Goal: Task Accomplishment & Management: Manage account settings

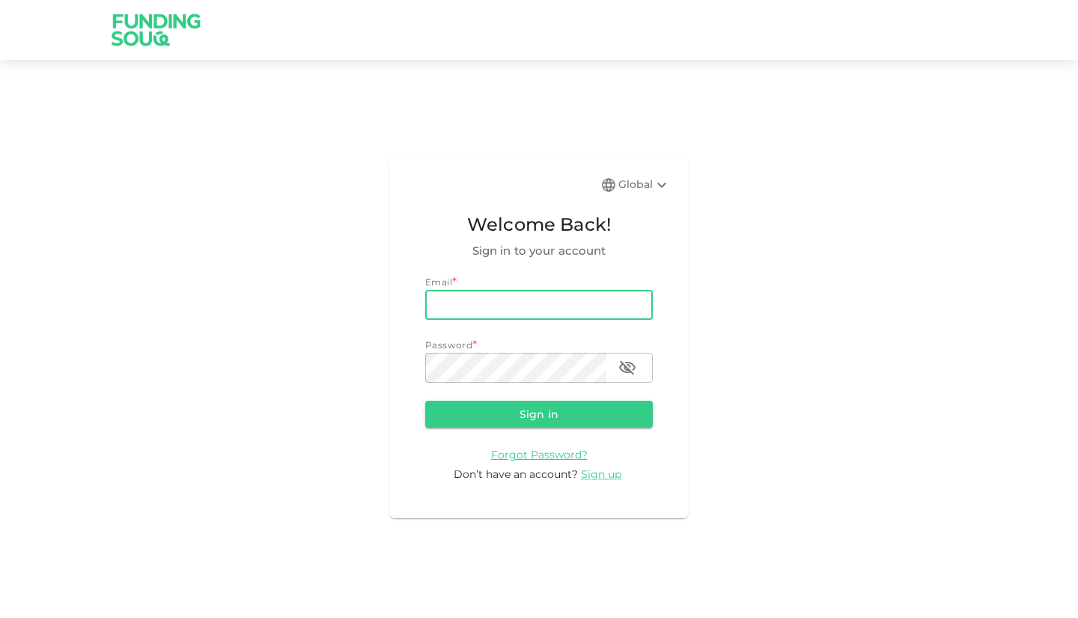
click at [480, 305] on input "email" at bounding box center [539, 305] width 228 height 30
type input "[EMAIL_ADDRESS][DOMAIN_NAME]"
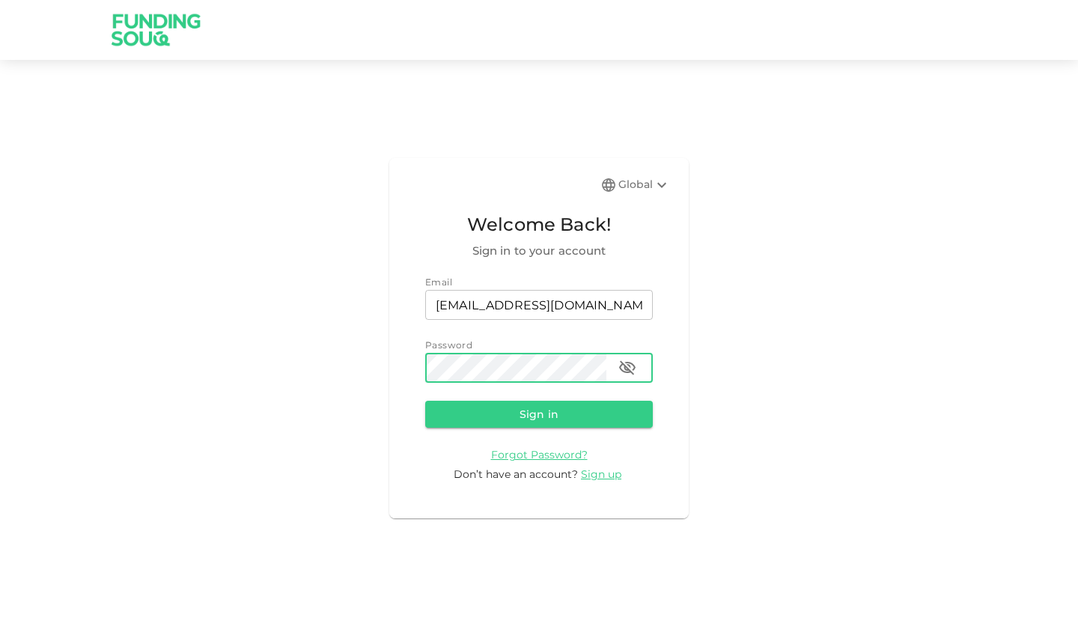
click at [425, 401] on button "Sign in" at bounding box center [539, 414] width 228 height 27
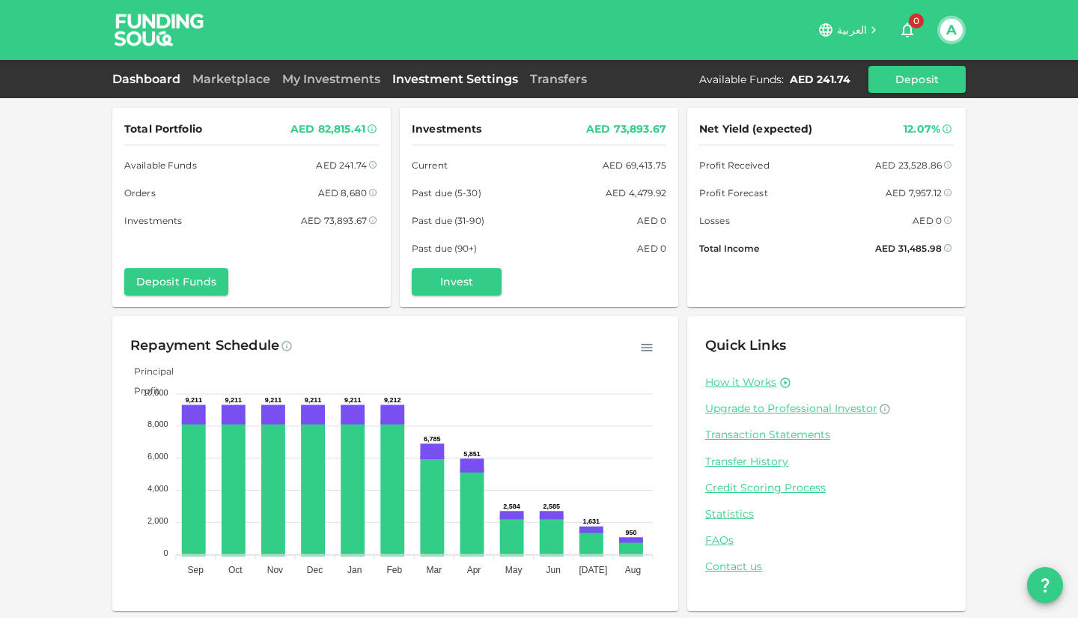
click at [440, 79] on link "Investment Settings" at bounding box center [455, 79] width 138 height 14
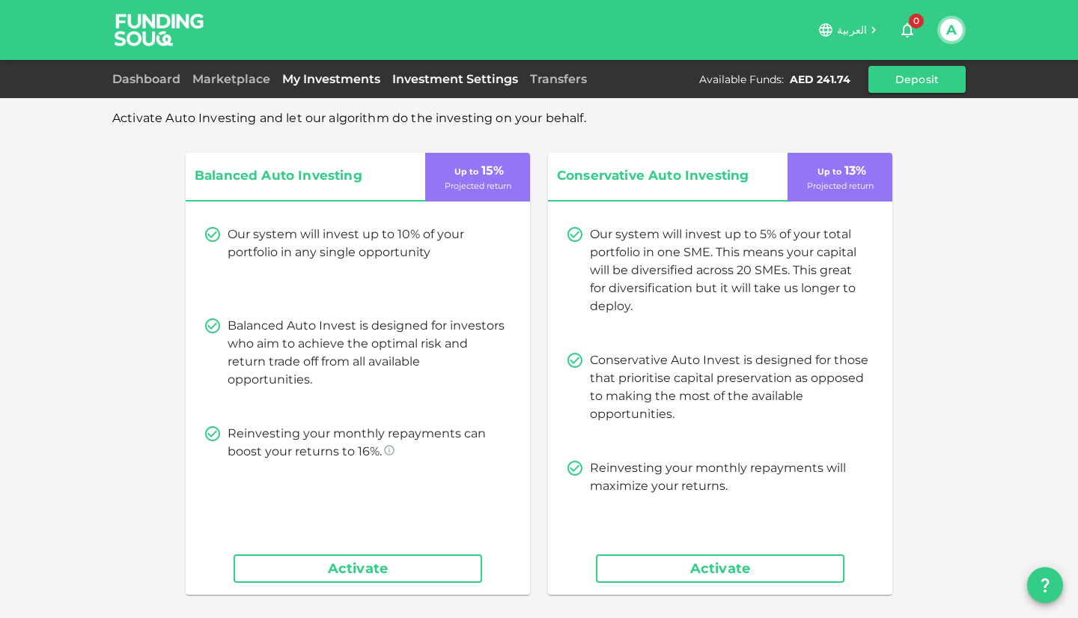
click at [359, 77] on link "My Investments" at bounding box center [331, 79] width 110 height 14
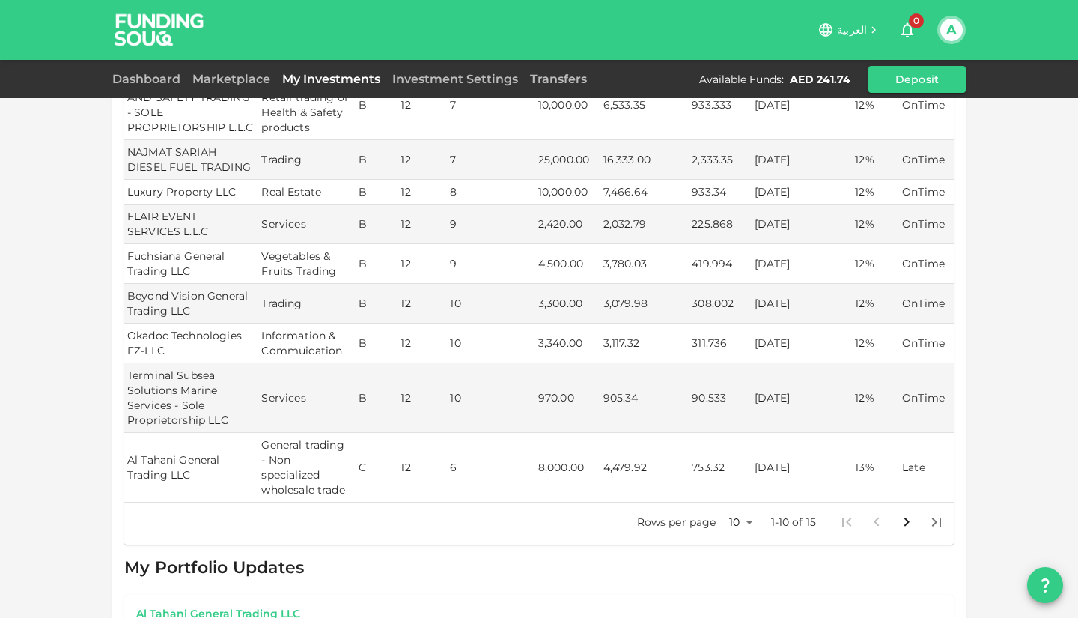
scroll to position [520, 0]
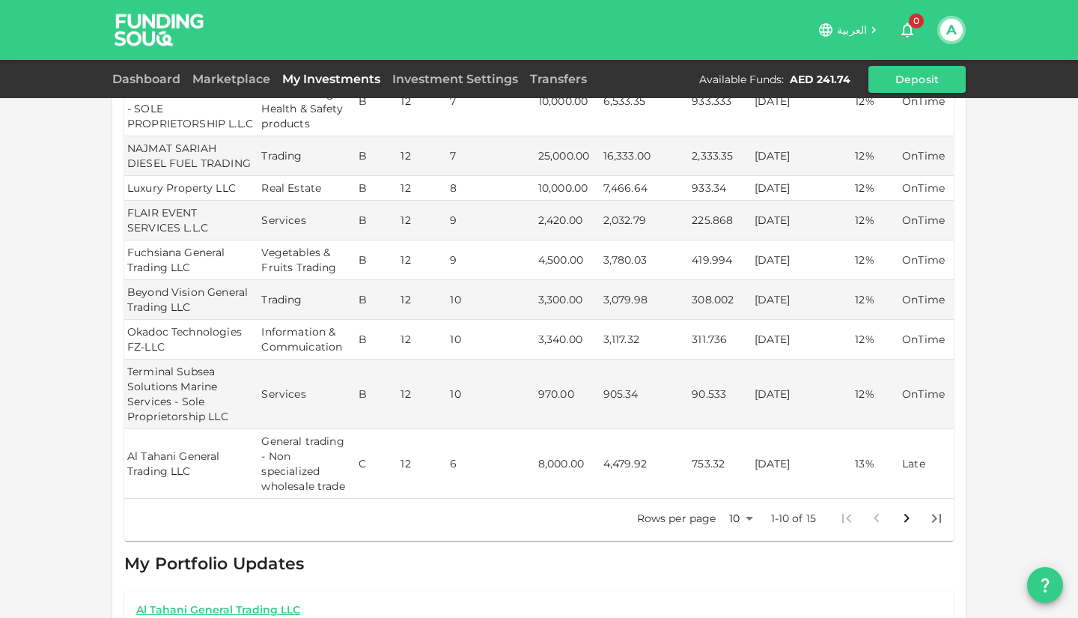
click at [734, 517] on body "العربية 0 A Dashboard Marketplace My Investments Investment Settings Transfers …" at bounding box center [539, 309] width 1078 height 618
click at [734, 541] on li "25" at bounding box center [735, 538] width 45 height 27
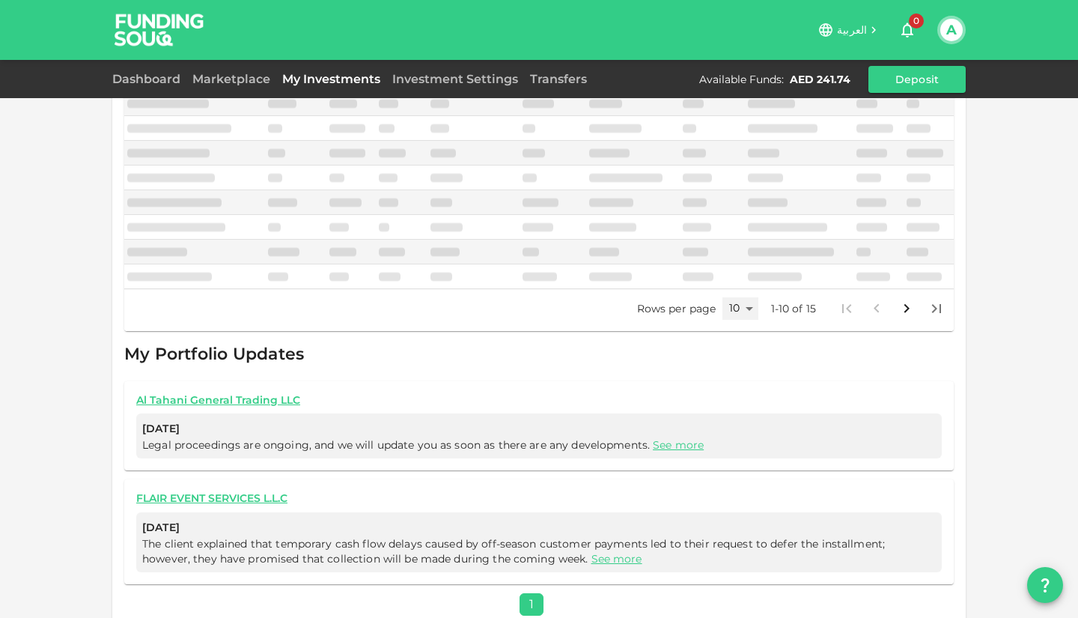
type input "25"
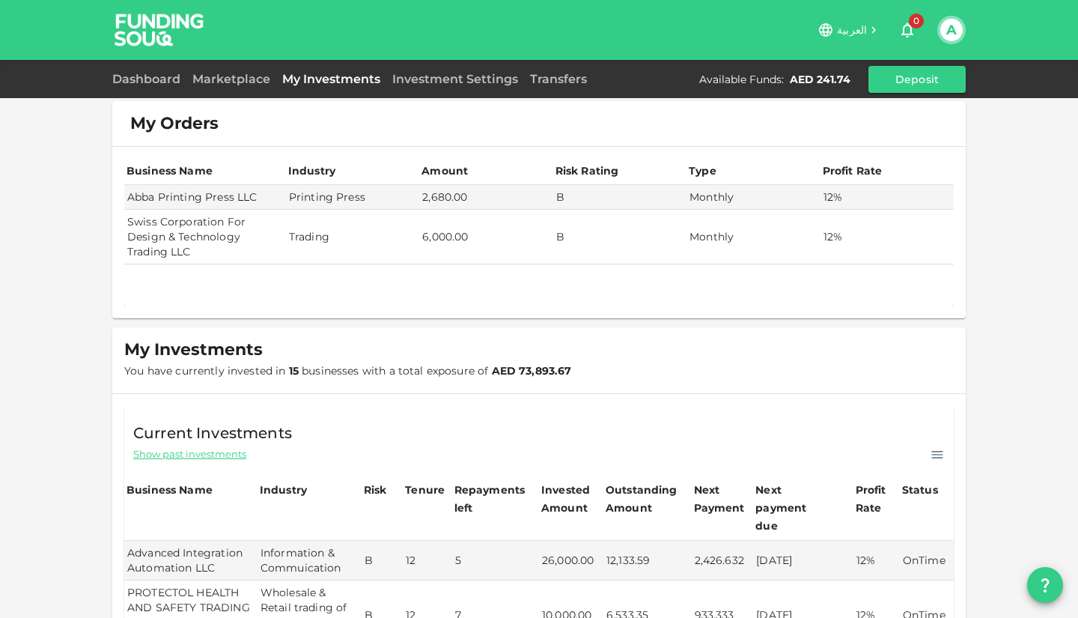
scroll to position [0, 0]
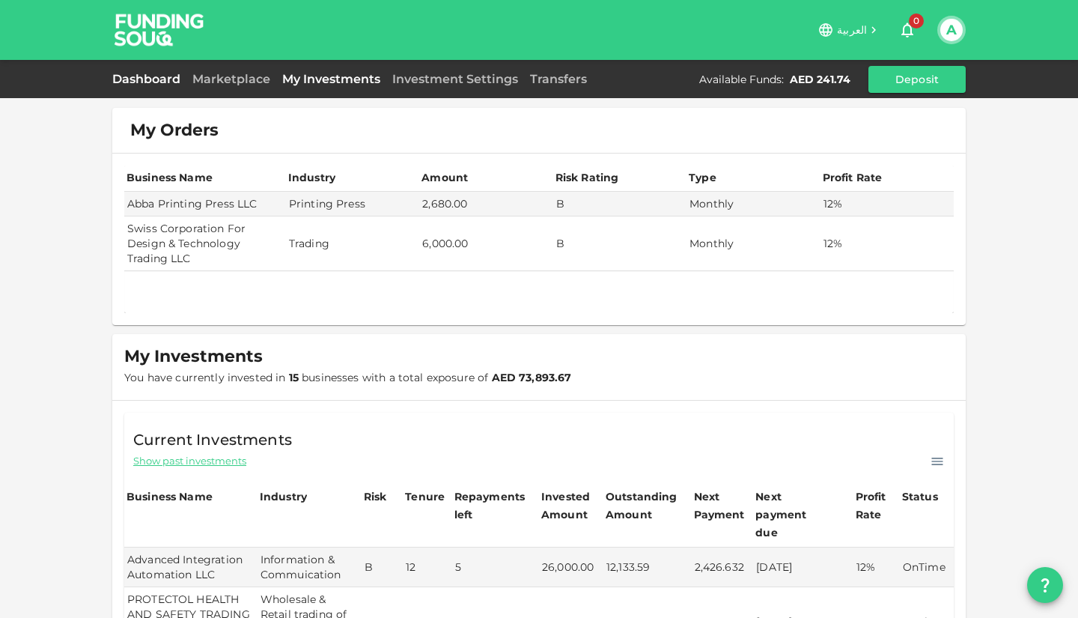
click at [148, 79] on link "Dashboard" at bounding box center [149, 79] width 74 height 14
